Goal: Transaction & Acquisition: Purchase product/service

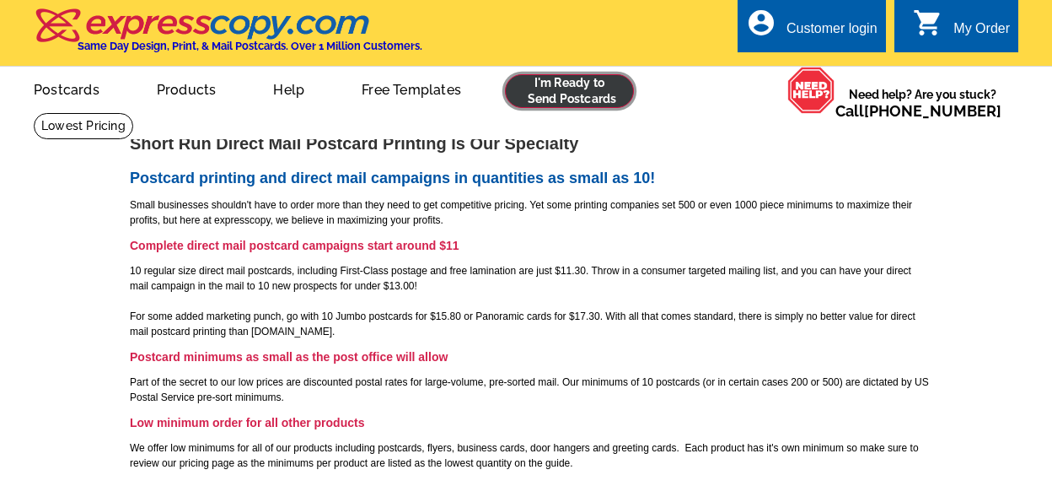
click at [540, 90] on link at bounding box center [569, 91] width 129 height 34
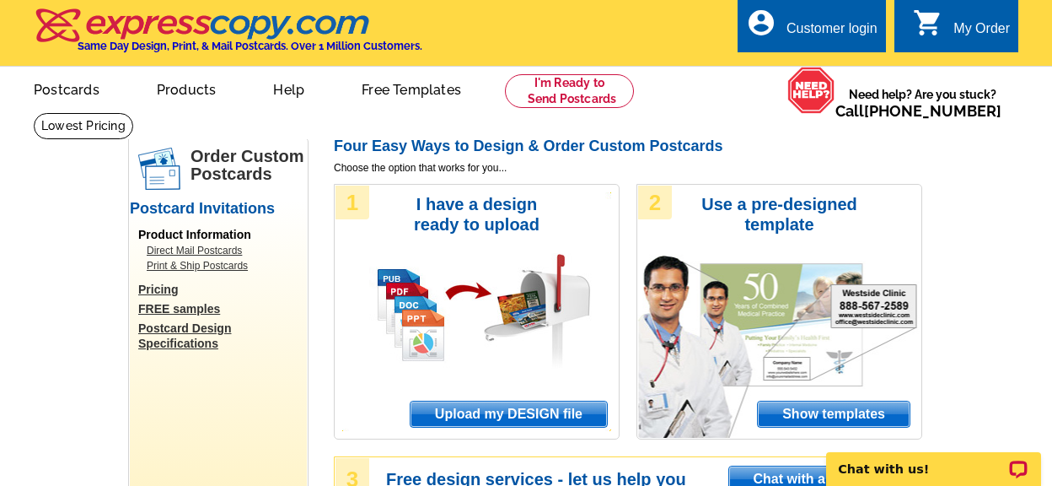
click at [513, 418] on span "Upload my DESIGN file" at bounding box center [509, 413] width 196 height 25
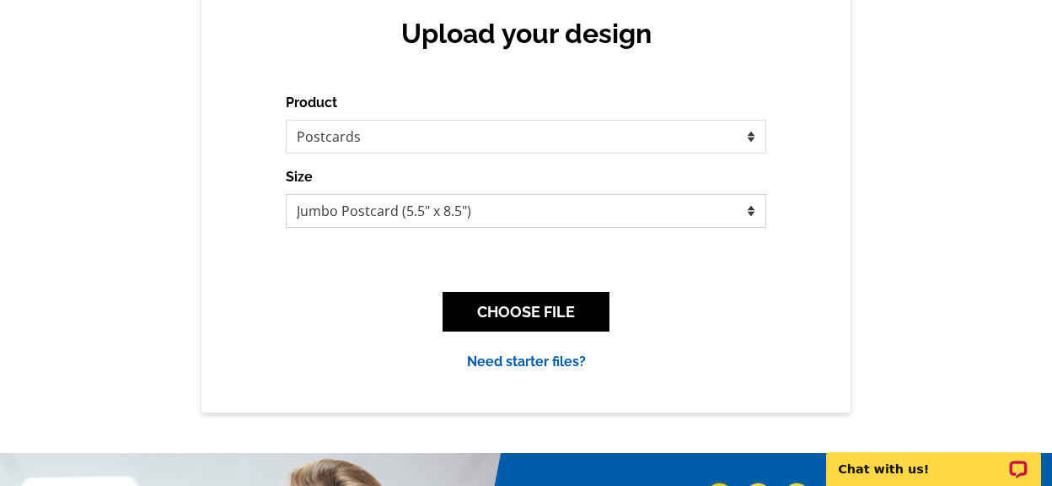
click at [286, 194] on select "Jumbo Postcard (5.5" x 8.5") Regular Postcard (4.25" x 5.6") Panoramic Postcard…" at bounding box center [526, 211] width 481 height 34
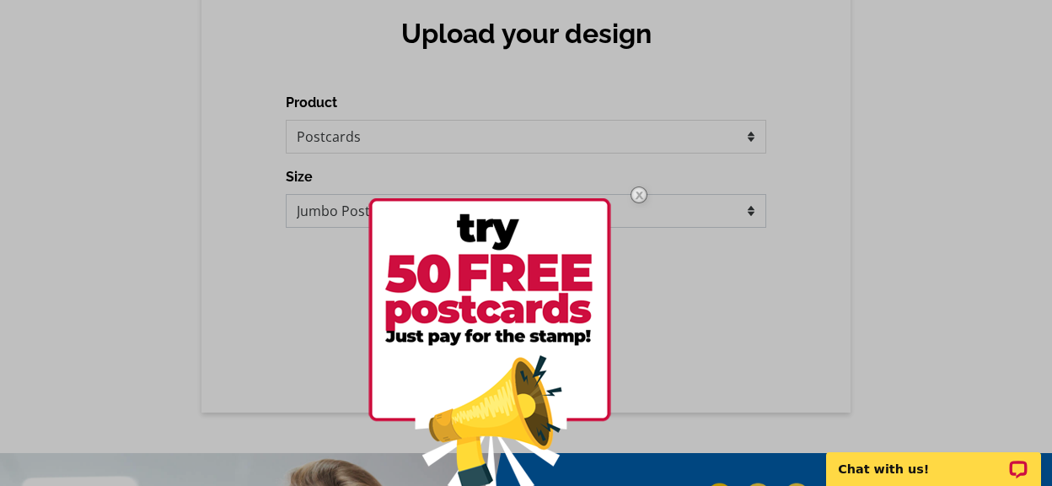
click option "Jumbo Postcard (5.5" x 8.5")" at bounding box center [0, 0] width 0 height 0
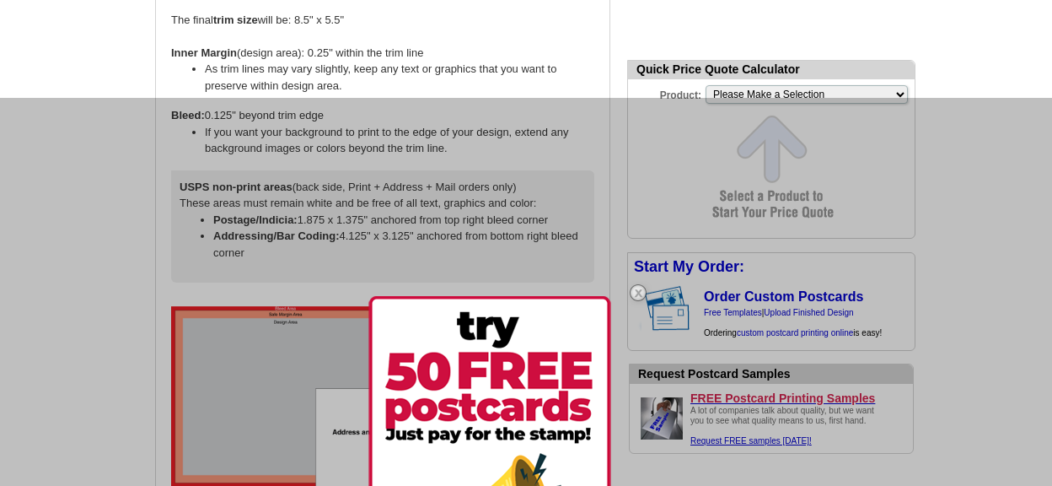
scroll to position [1754, 0]
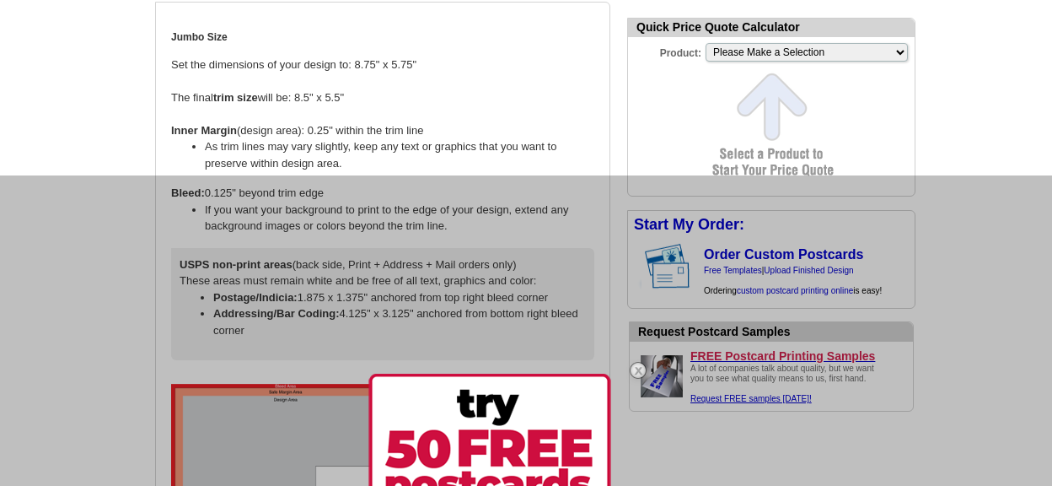
click at [636, 368] on img at bounding box center [638, 370] width 49 height 49
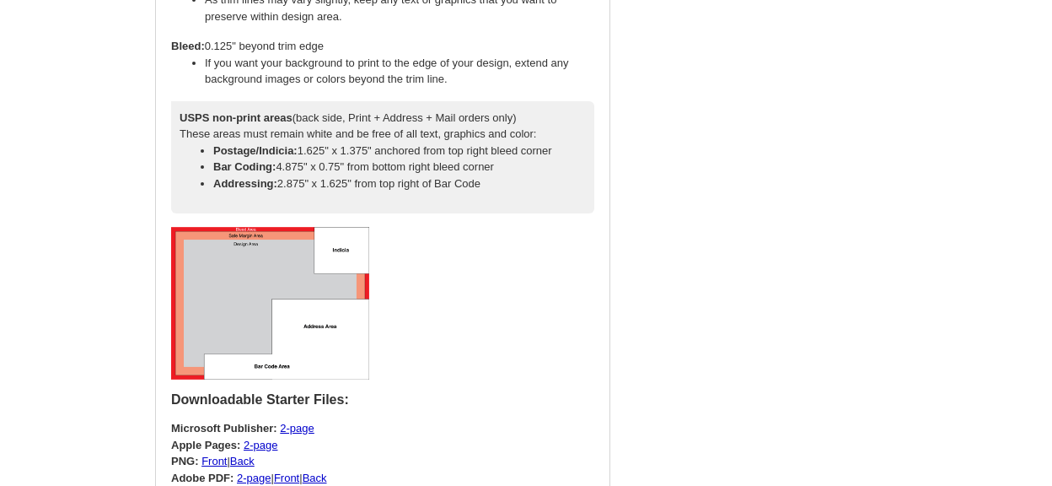
scroll to position [1052, 0]
